Goal: Check status: Verify the current state of an ongoing process or item

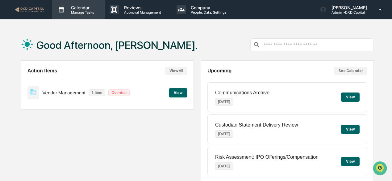
click at [76, 6] on p "Calendar" at bounding box center [81, 7] width 31 height 5
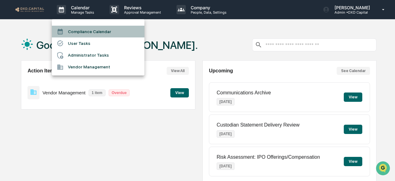
click at [83, 27] on li "Compliance Calendar" at bounding box center [98, 32] width 93 height 12
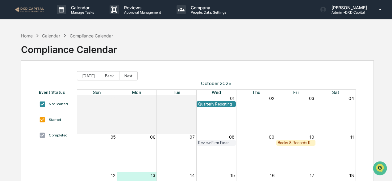
click at [221, 101] on div "Quarterly Reporting" at bounding box center [216, 104] width 39 height 6
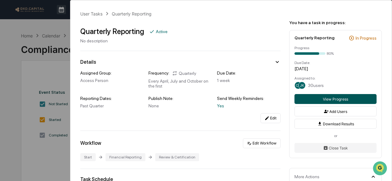
click at [340, 99] on button "View Progress" at bounding box center [335, 99] width 82 height 10
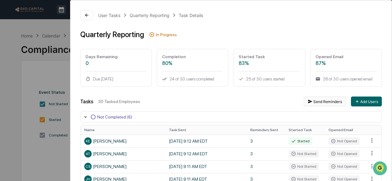
click at [330, 101] on button "Send Reminders" at bounding box center [325, 101] width 42 height 10
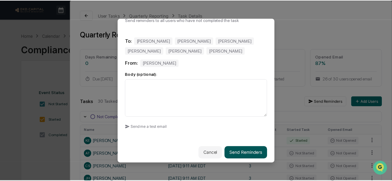
scroll to position [24, 0]
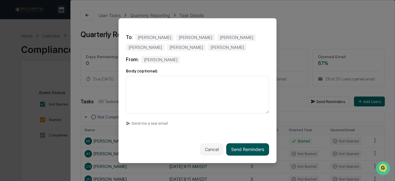
click at [236, 147] on button "Send Reminders" at bounding box center [247, 149] width 43 height 12
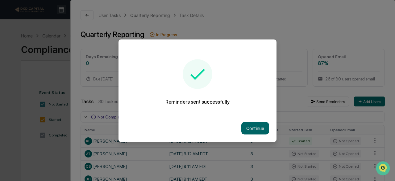
drag, startPoint x: 254, startPoint y: 125, endPoint x: 156, endPoint y: 119, distance: 97.7
click at [253, 125] on button "Continue" at bounding box center [255, 128] width 28 height 12
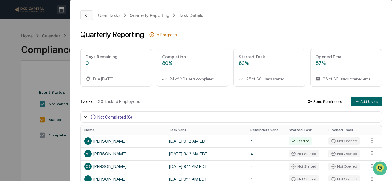
click at [88, 10] on button at bounding box center [86, 15] width 13 height 10
